Goal: Navigation & Orientation: Find specific page/section

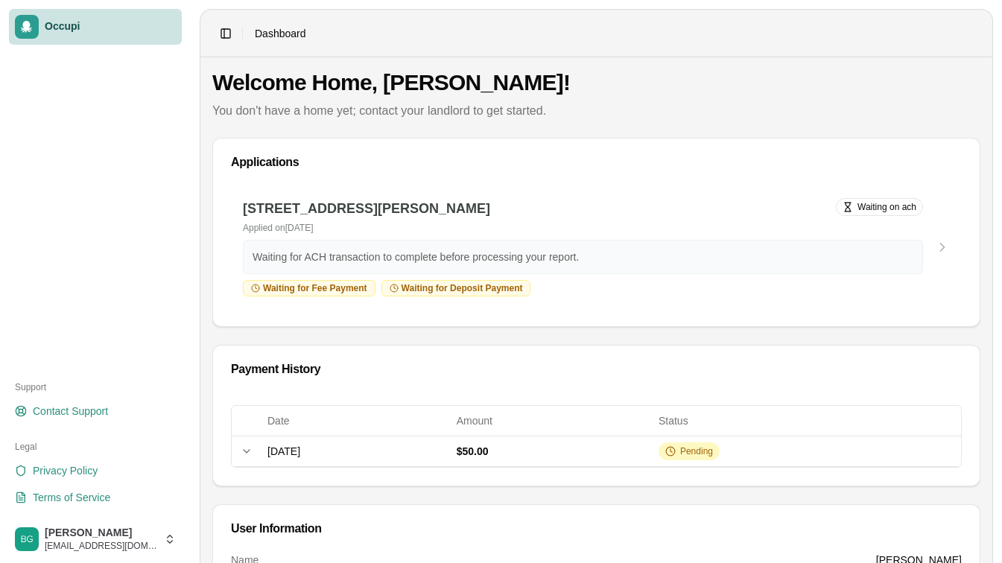
click at [112, 23] on span "Occupi" at bounding box center [110, 26] width 131 height 13
click at [666, 322] on div "3227 Willow Ln Dr, Montgomery, AL 36109 Applied on September 29, 2025 Waiting o…" at bounding box center [596, 256] width 766 height 140
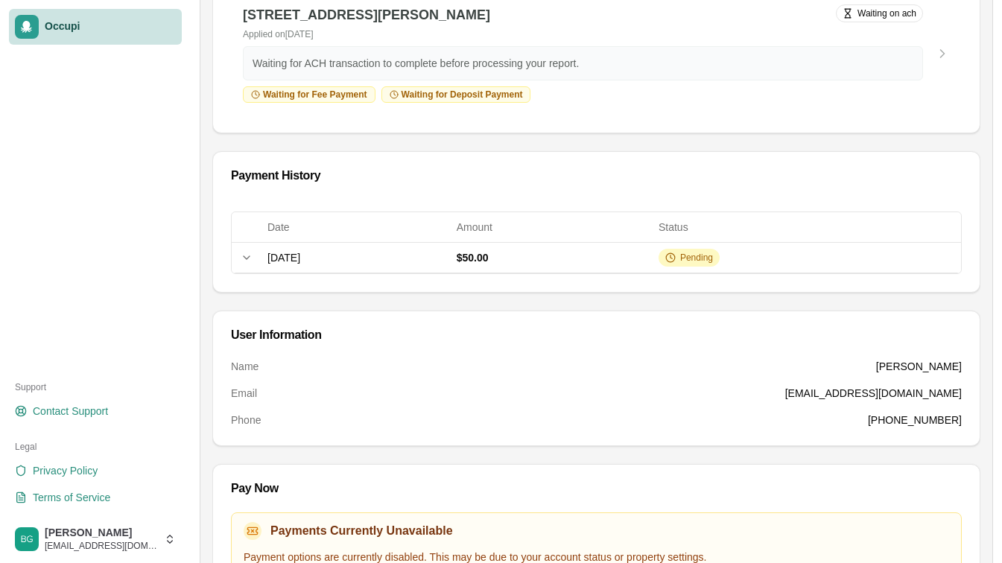
scroll to position [237, 0]
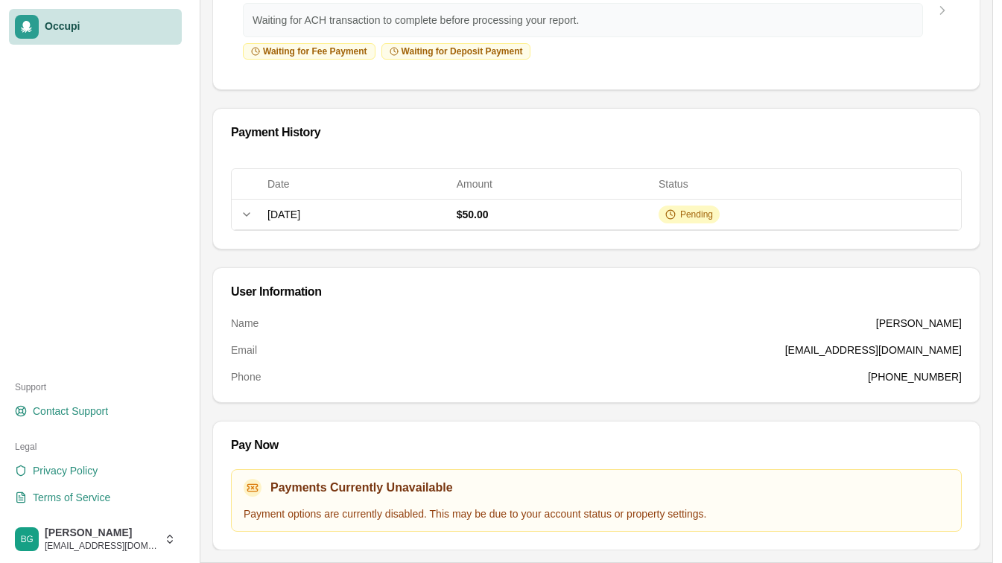
drag, startPoint x: 1001, startPoint y: 512, endPoint x: 994, endPoint y: 508, distance: 8.1
click at [994, 508] on main "Toggle Sidebar Dashboard Welcome Home, Briana! You don't have a home yet; conta…" at bounding box center [596, 163] width 811 height 800
